Goal: Transaction & Acquisition: Purchase product/service

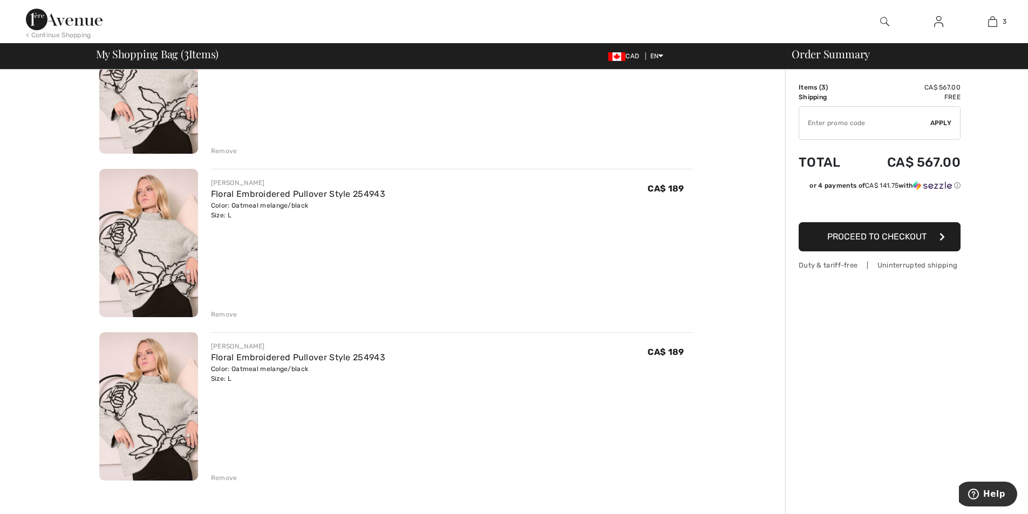
scroll to position [155, 0]
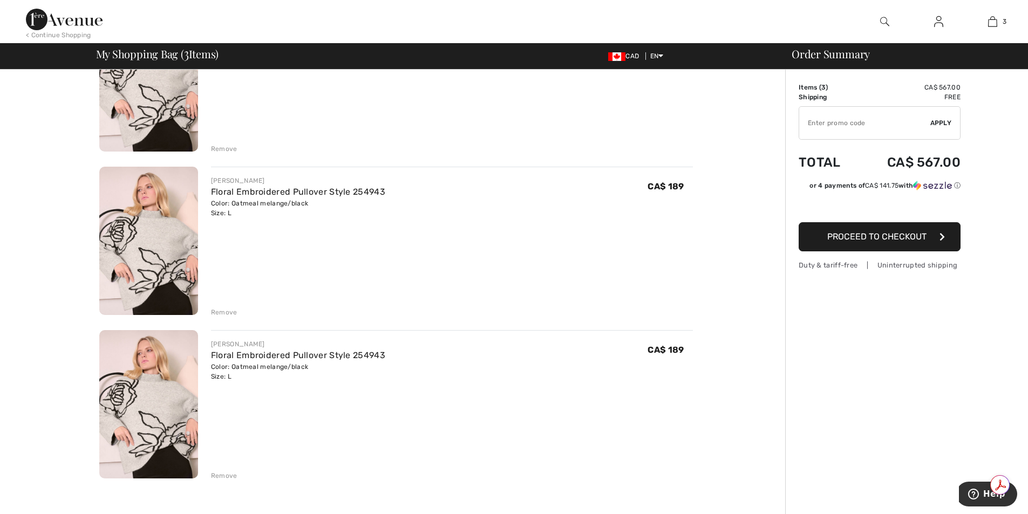
click at [222, 477] on div "Remove" at bounding box center [224, 476] width 26 height 10
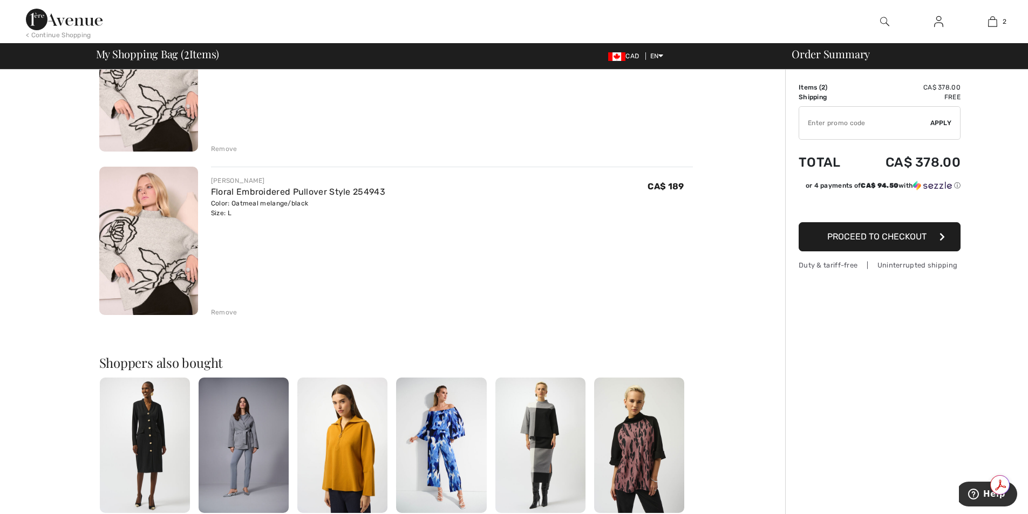
click at [225, 312] on div "Remove" at bounding box center [224, 313] width 26 height 10
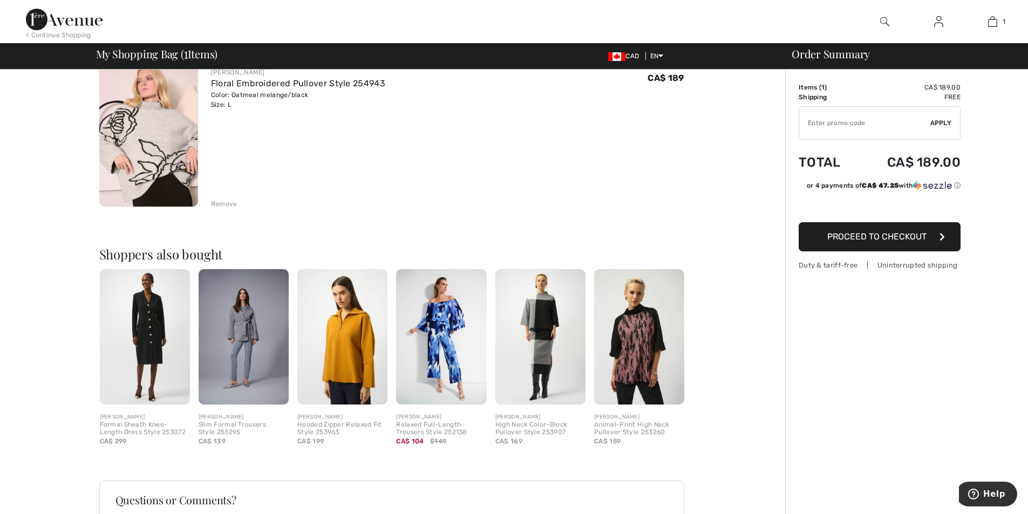
scroll to position [0, 0]
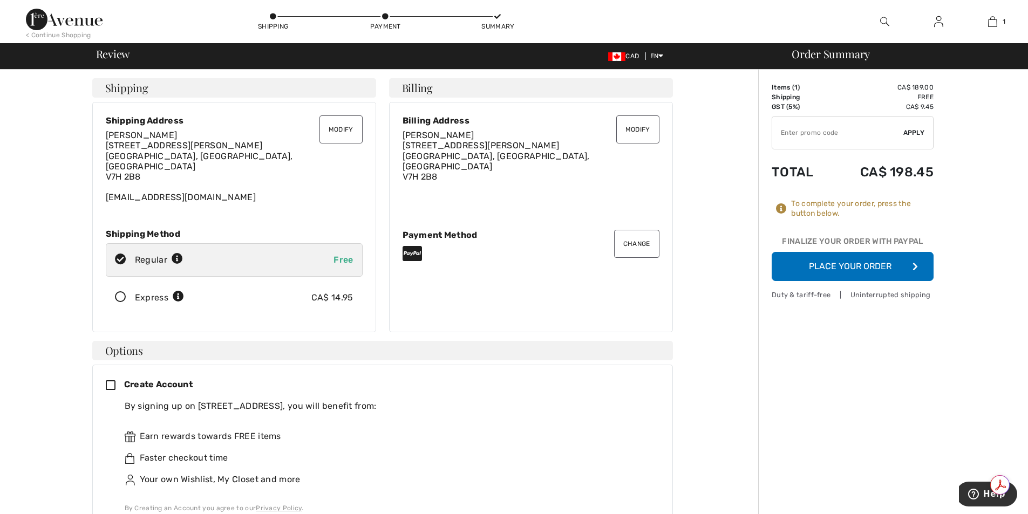
click at [837, 261] on button "Place Your Order" at bounding box center [853, 266] width 162 height 29
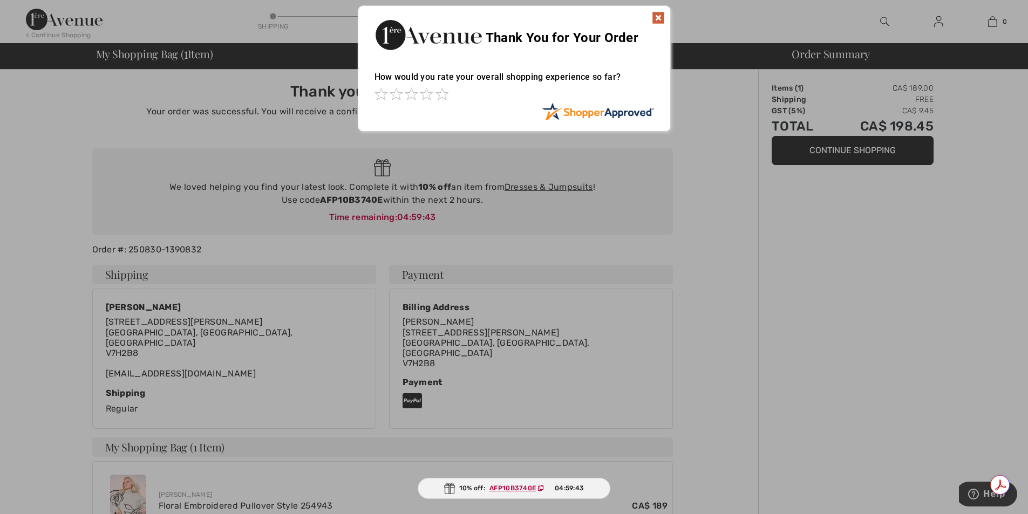
click at [822, 148] on div at bounding box center [514, 257] width 1028 height 514
click at [656, 11] on img at bounding box center [658, 17] width 13 height 13
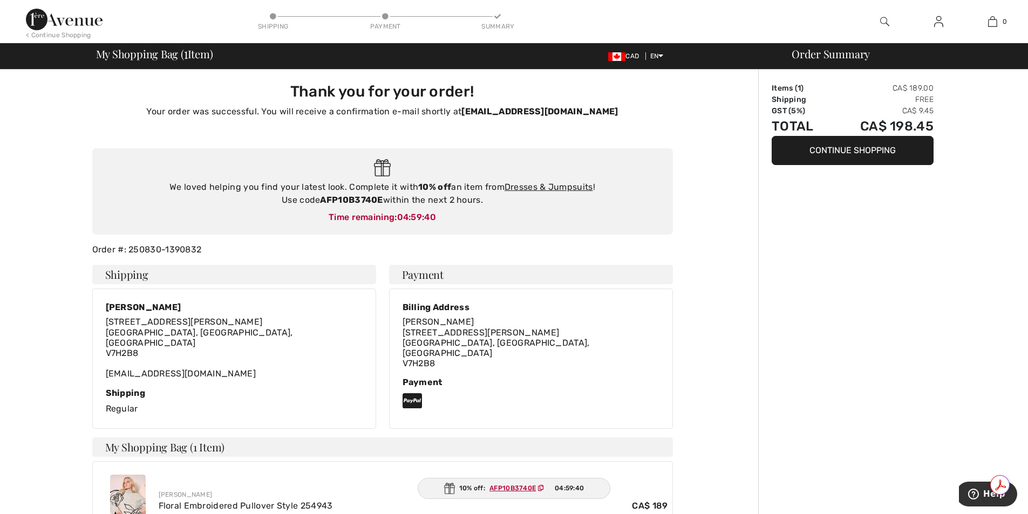
click at [819, 152] on button "Continue Shopping" at bounding box center [853, 150] width 162 height 29
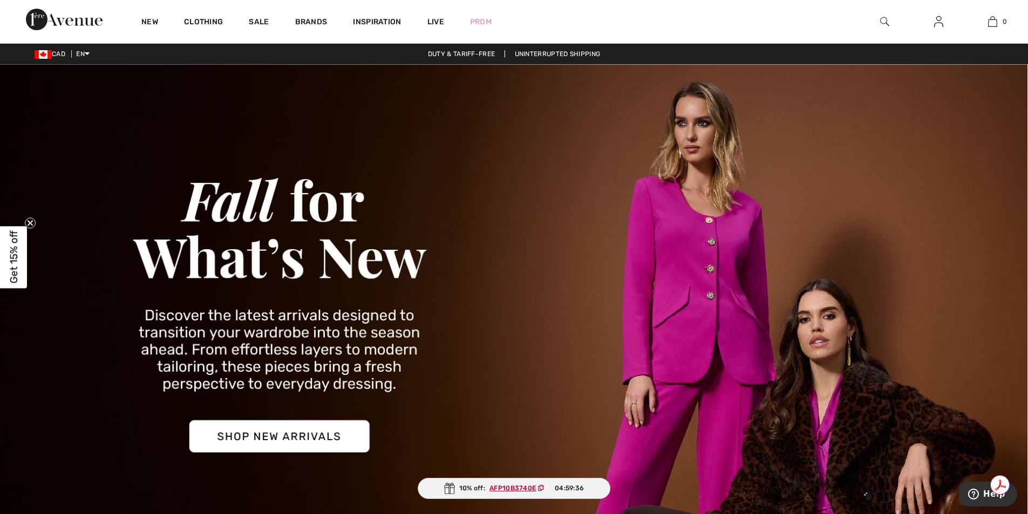
click at [330, 436] on img at bounding box center [514, 310] width 1028 height 493
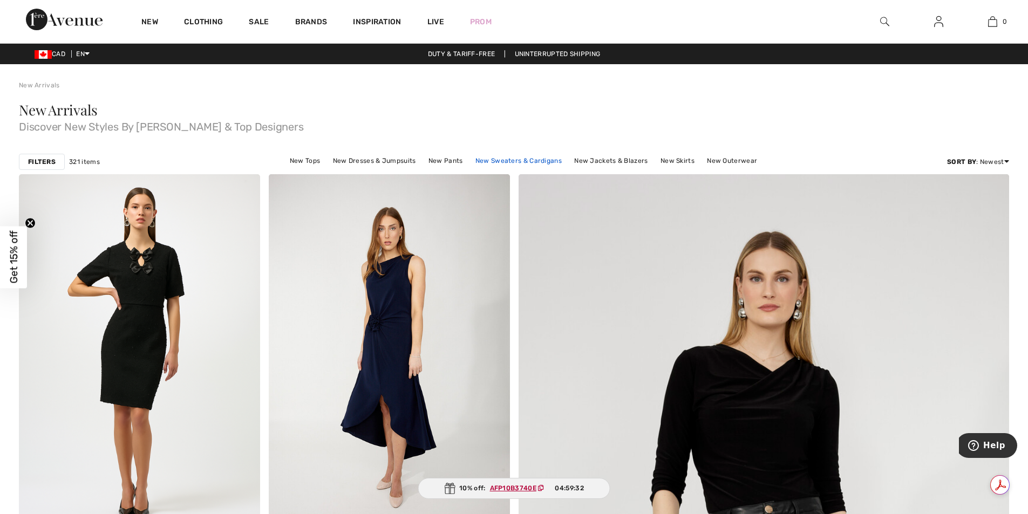
click at [506, 161] on link "New Sweaters & Cardigans" at bounding box center [518, 161] width 97 height 14
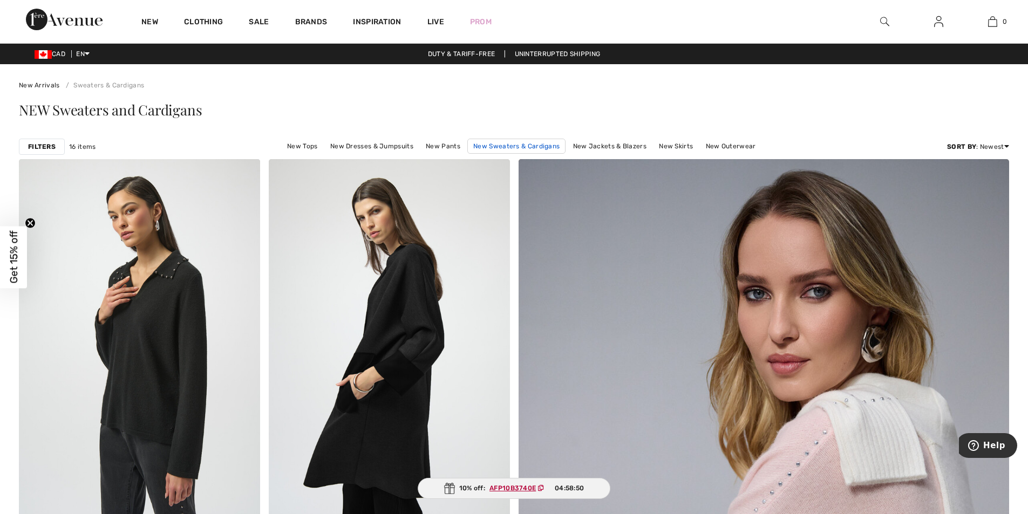
click at [535, 146] on link "New Sweaters & Cardigans" at bounding box center [516, 146] width 98 height 15
click at [517, 147] on link "New Sweaters & Cardigans" at bounding box center [516, 146] width 98 height 15
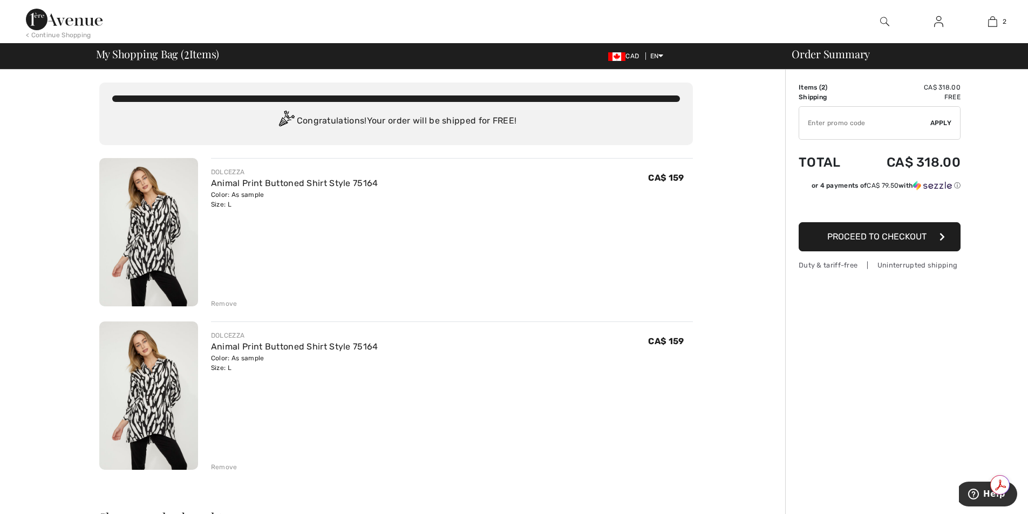
click at [229, 468] on div "Remove" at bounding box center [224, 467] width 26 height 10
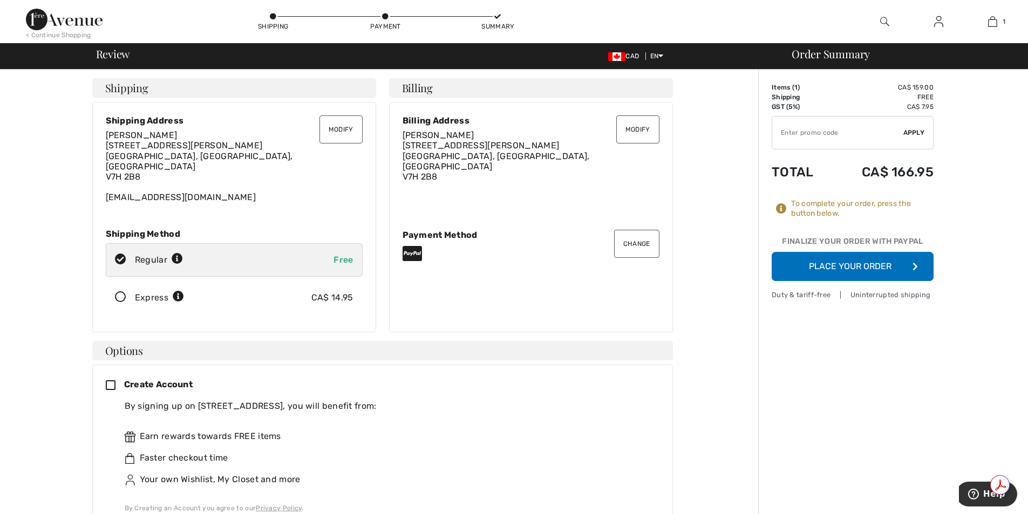
click at [834, 268] on button "Place Your Order" at bounding box center [853, 266] width 162 height 29
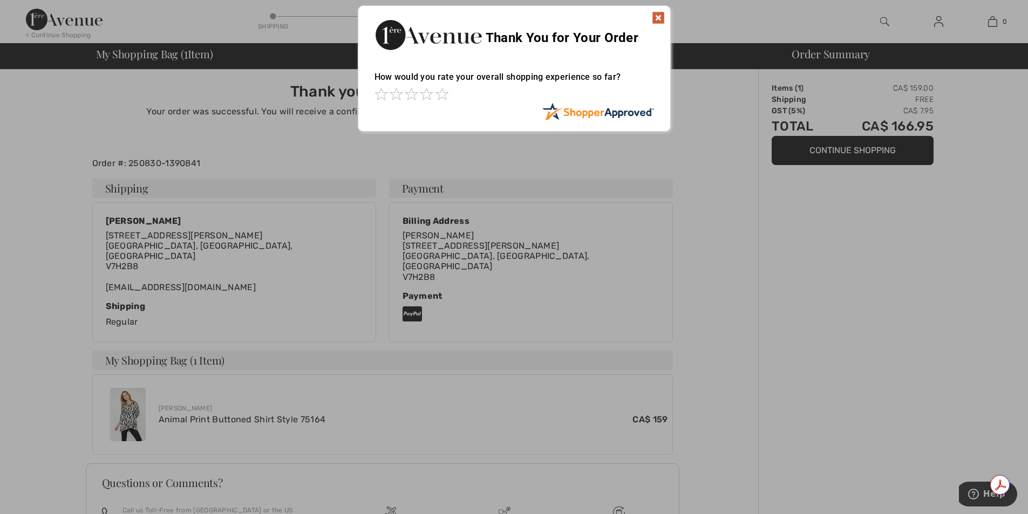
click at [658, 13] on img at bounding box center [658, 17] width 13 height 13
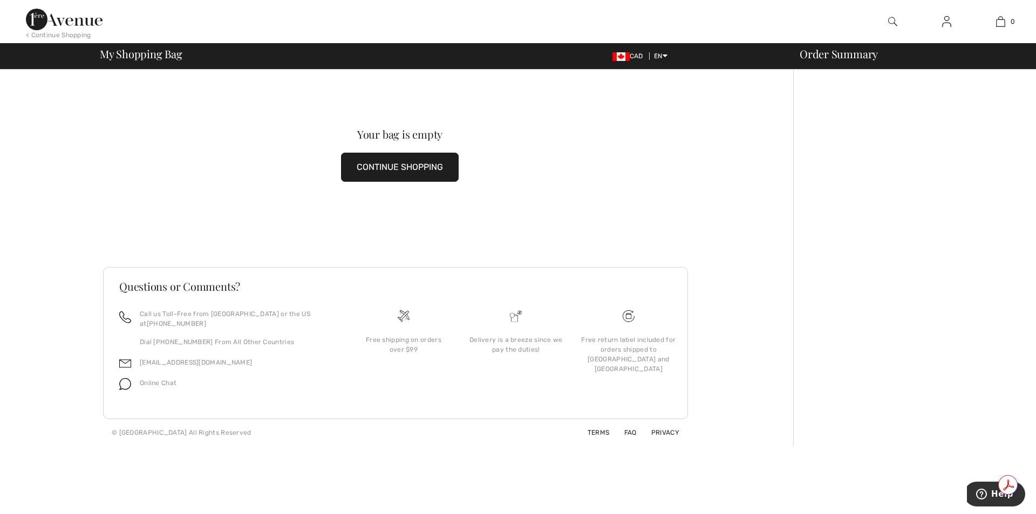
click at [420, 163] on button "CONTINUE SHOPPING" at bounding box center [400, 167] width 118 height 29
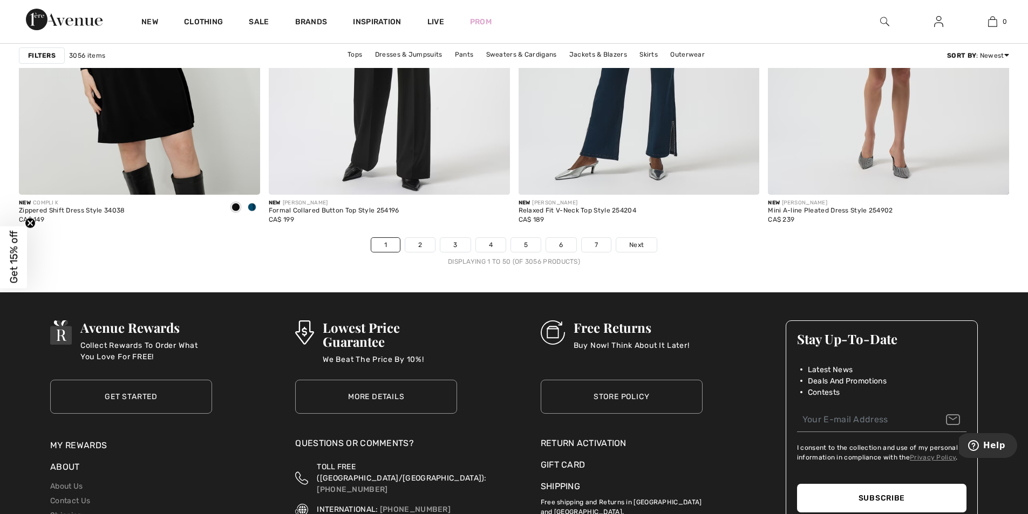
scroll to position [6155, 0]
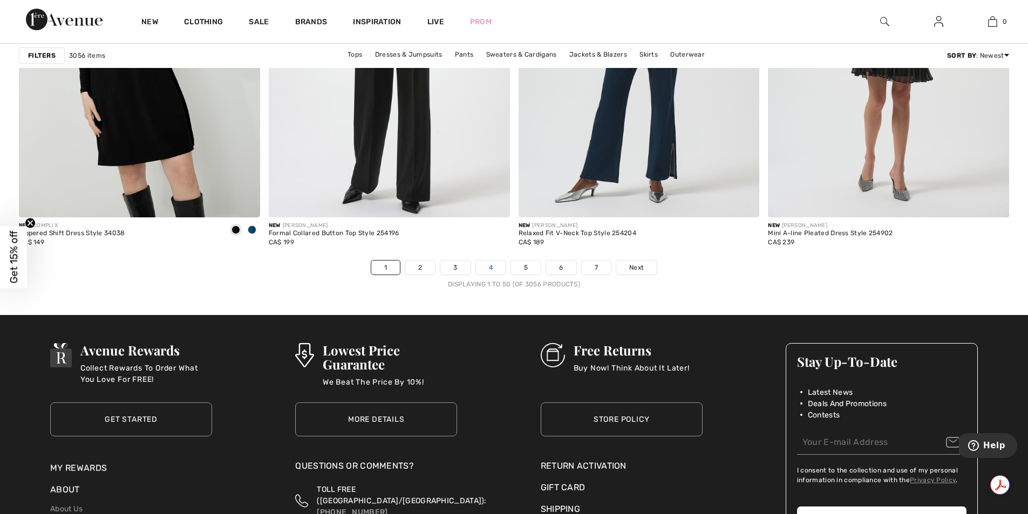
click at [491, 265] on link "4" at bounding box center [491, 268] width 30 height 14
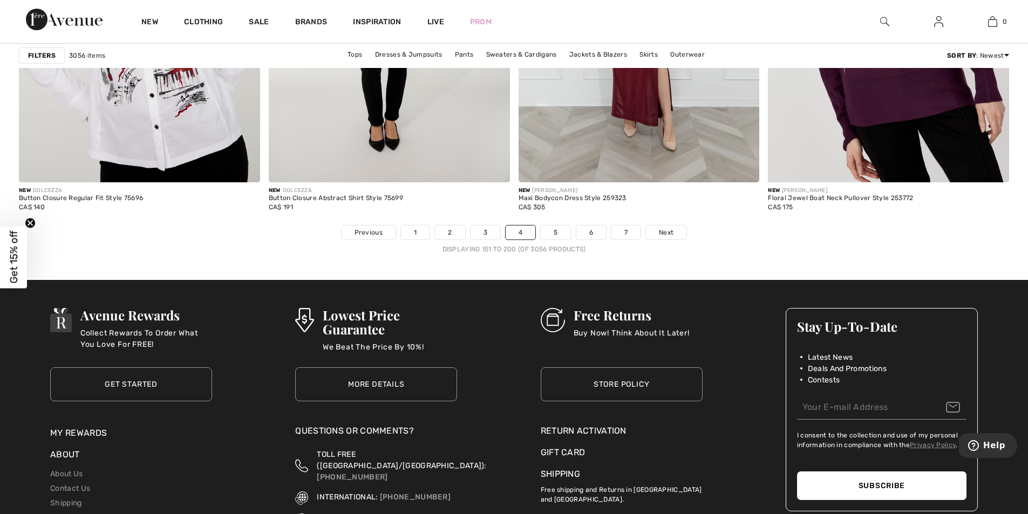
scroll to position [6175, 0]
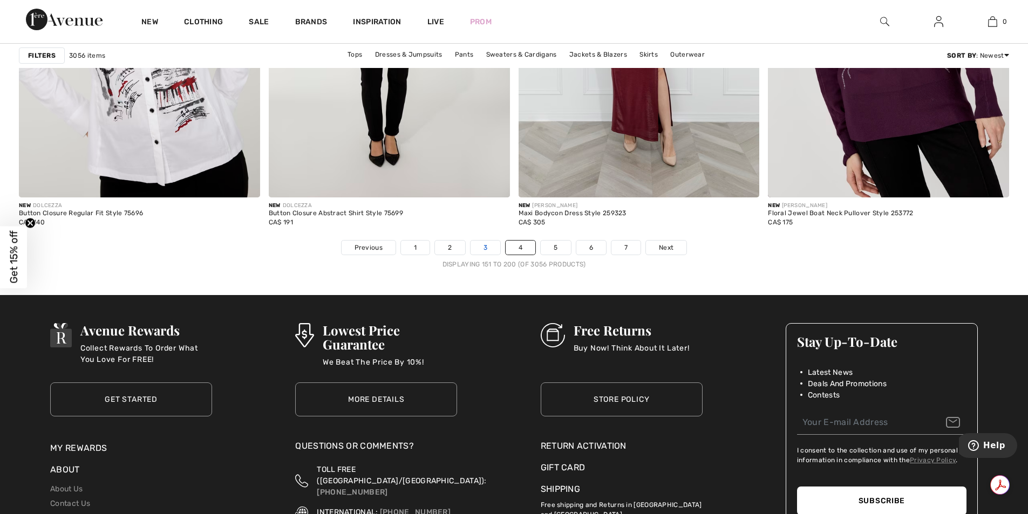
click at [486, 248] on link "3" at bounding box center [486, 248] width 30 height 14
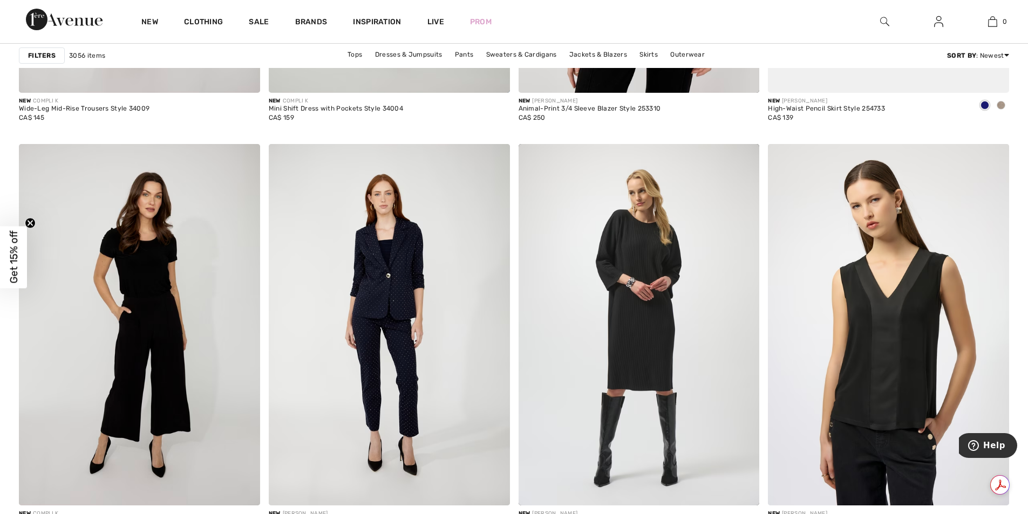
scroll to position [5005, 0]
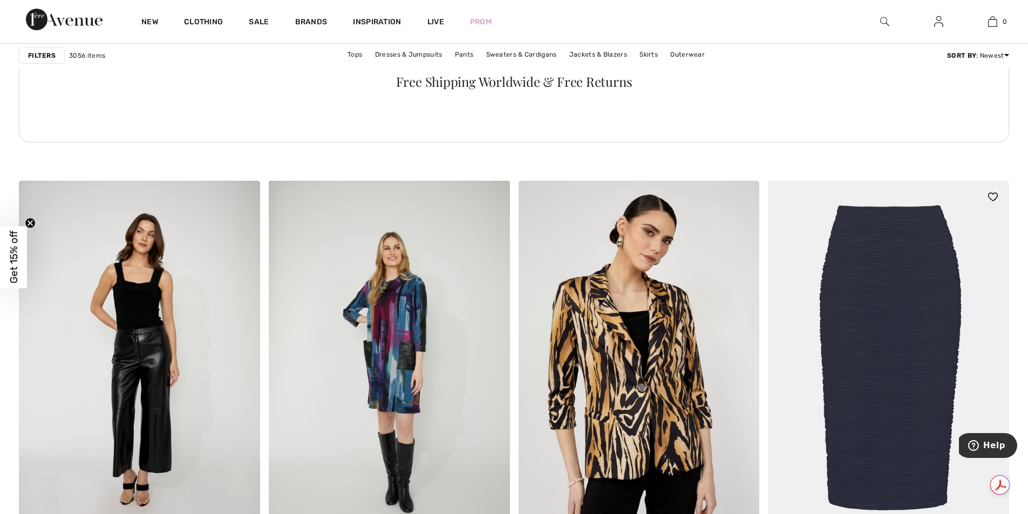
drag, startPoint x: 1009, startPoint y: 397, endPoint x: 903, endPoint y: 423, distance: 109.4
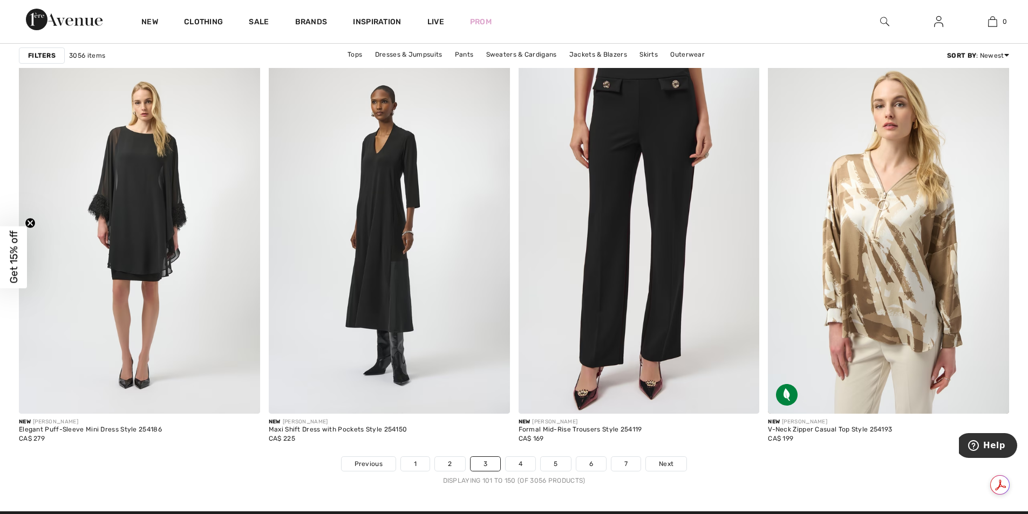
scroll to position [6214, 0]
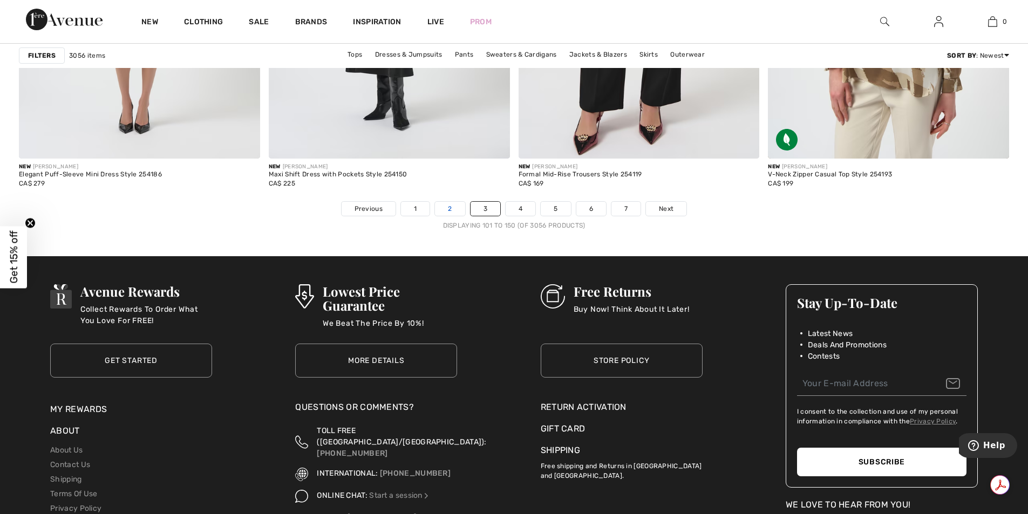
click at [449, 206] on link "2" at bounding box center [450, 209] width 30 height 14
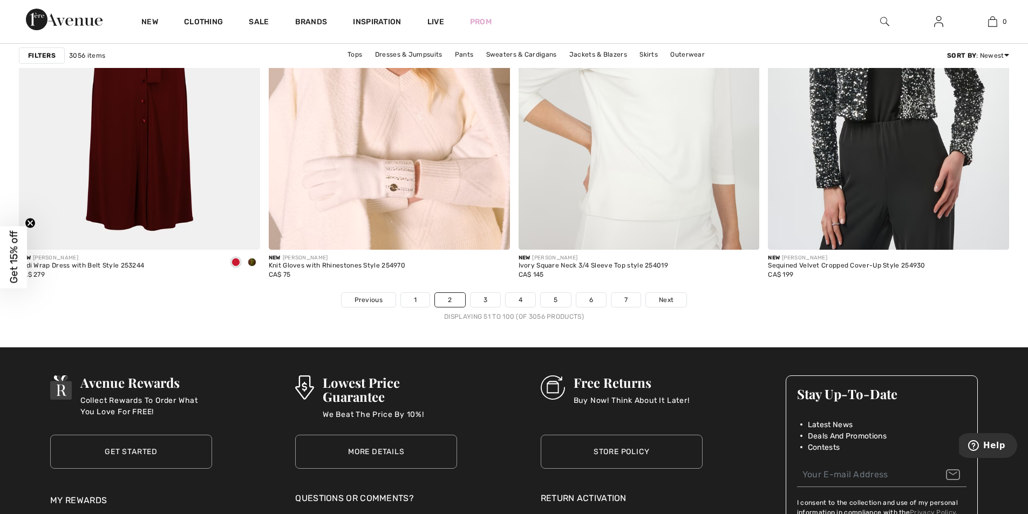
scroll to position [6017, 0]
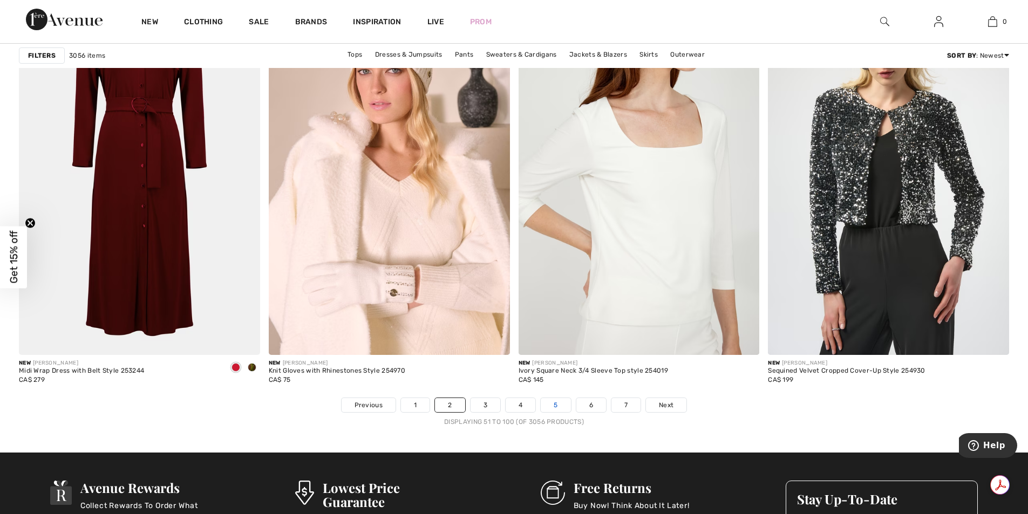
click at [548, 404] on link "5" at bounding box center [556, 405] width 30 height 14
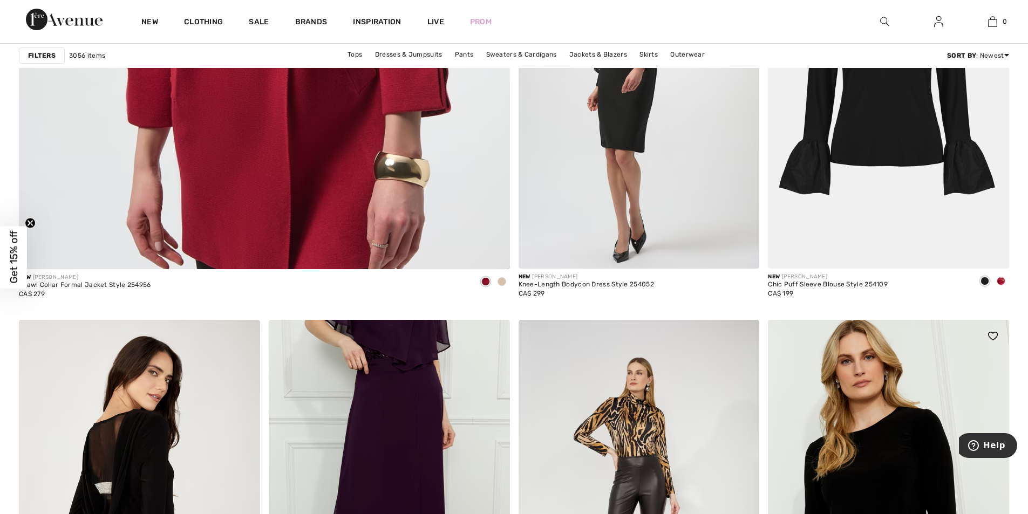
scroll to position [3936, 0]
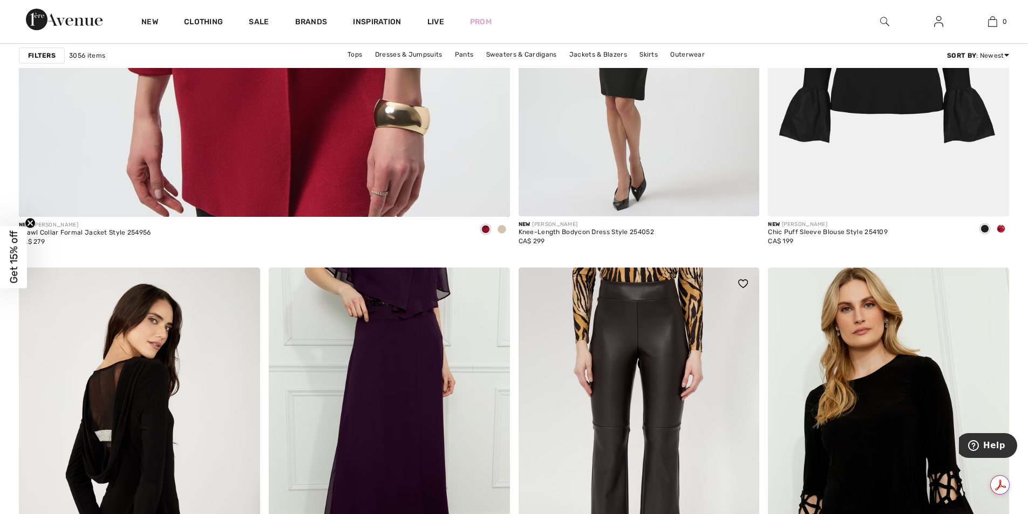
click at [623, 302] on img at bounding box center [639, 449] width 241 height 362
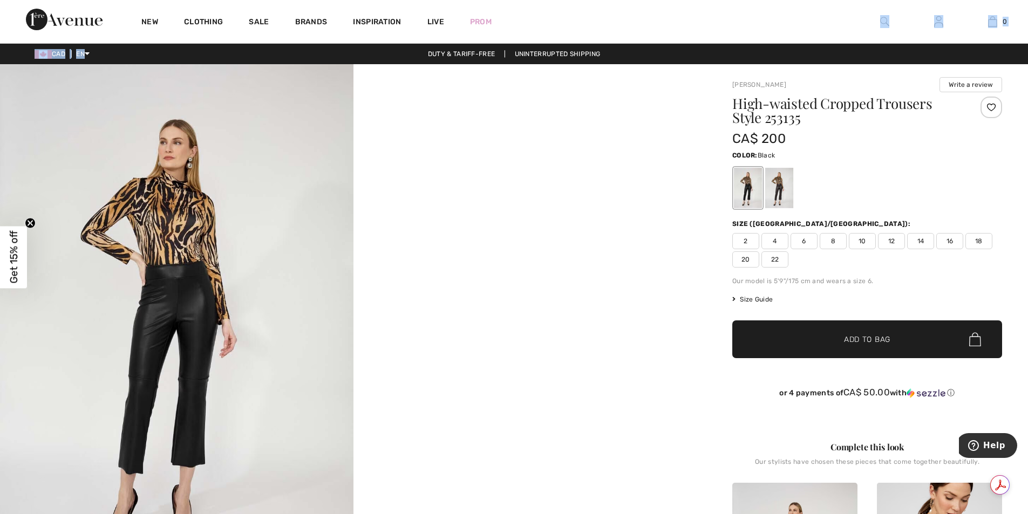
drag, startPoint x: 381, startPoint y: 52, endPoint x: 790, endPoint y: 18, distance: 411.0
